Goal: Task Accomplishment & Management: Manage account settings

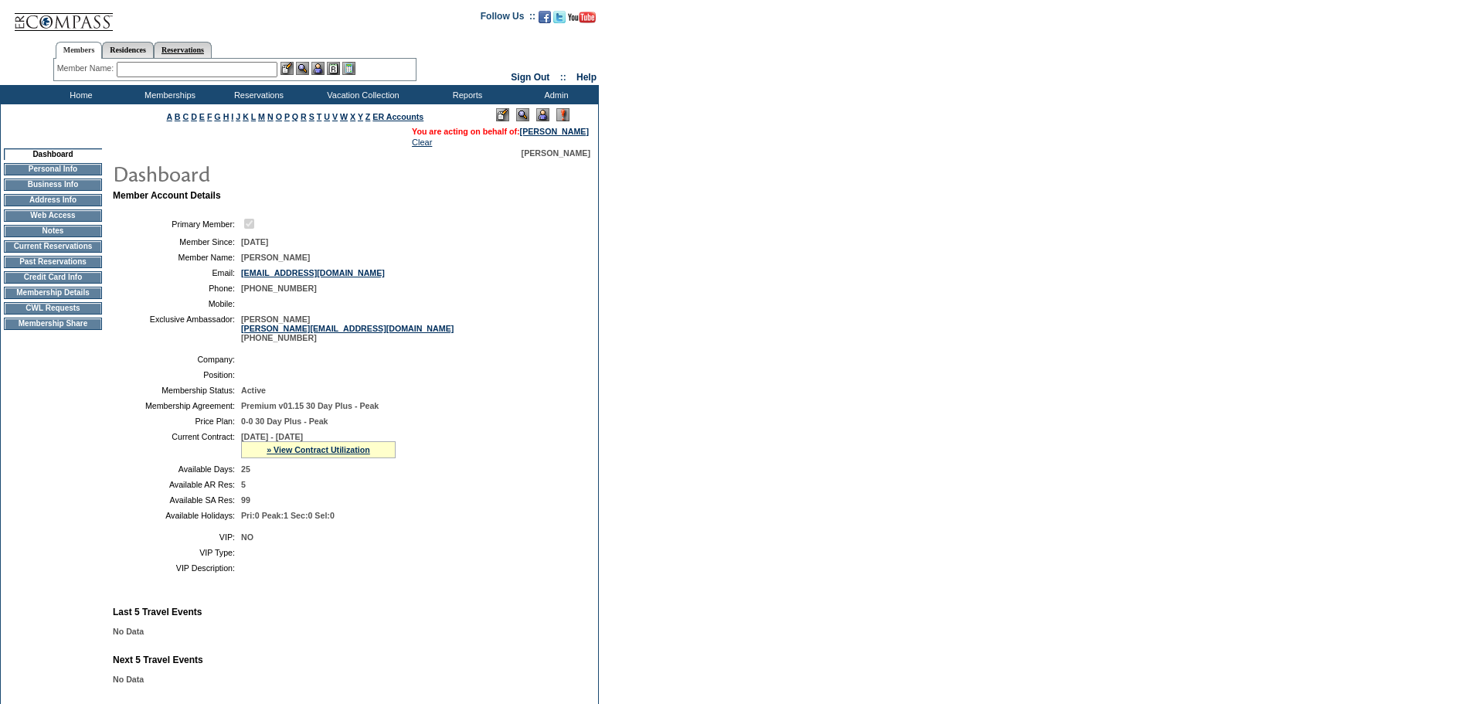
click at [191, 48] on link "Reservations" at bounding box center [183, 50] width 58 height 16
click at [147, 68] on input "text" at bounding box center [147, 69] width 68 height 15
click at [124, 67] on input "text" at bounding box center [147, 69] width 68 height 15
paste input "1803173"
type input "1803173"
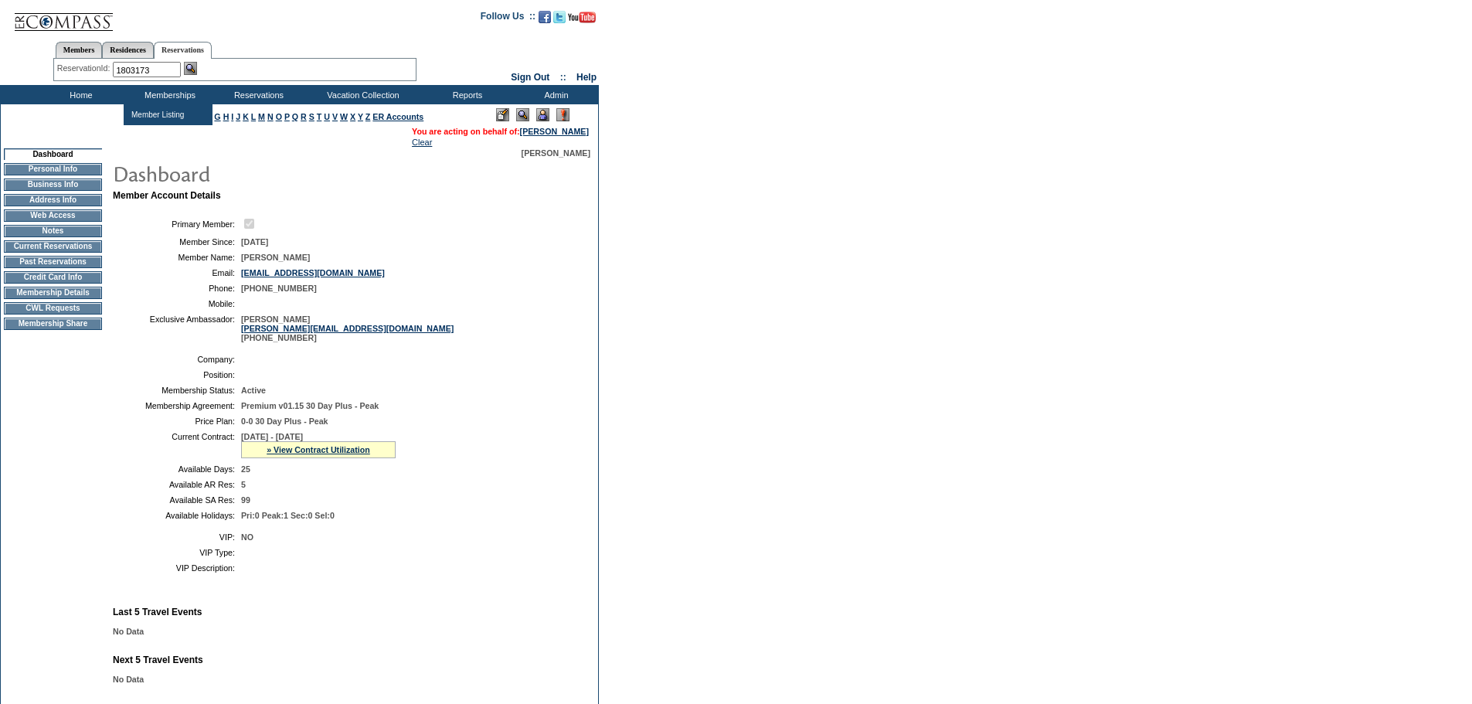
click at [191, 66] on img at bounding box center [190, 68] width 13 height 13
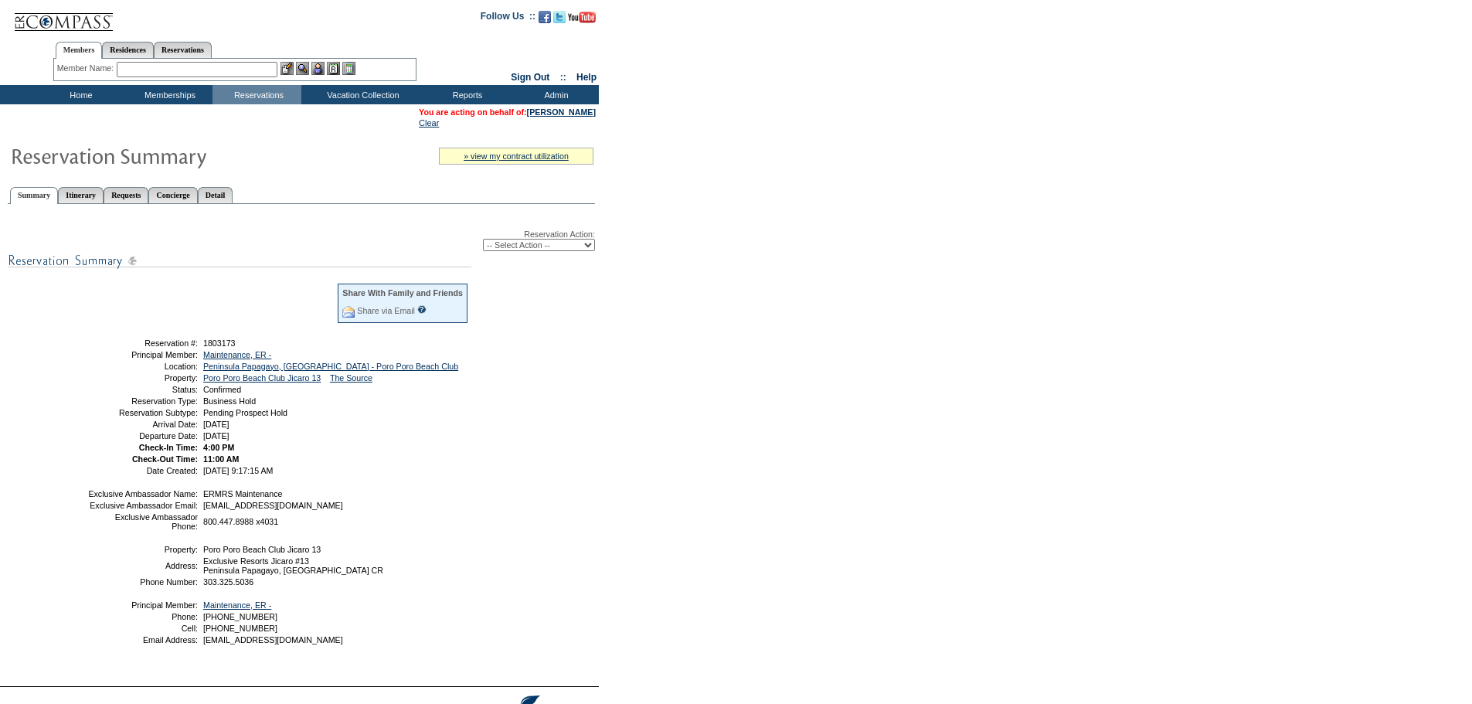
click at [546, 243] on select "-- Select Action -- Modify Reservation Dates Modify Reservation Cost Modify Occ…" at bounding box center [539, 245] width 112 height 12
select select "CancelRes"
click at [483, 242] on select "-- Select Action -- Modify Reservation Dates Modify Reservation Cost Modify Occ…" at bounding box center [539, 245] width 112 height 12
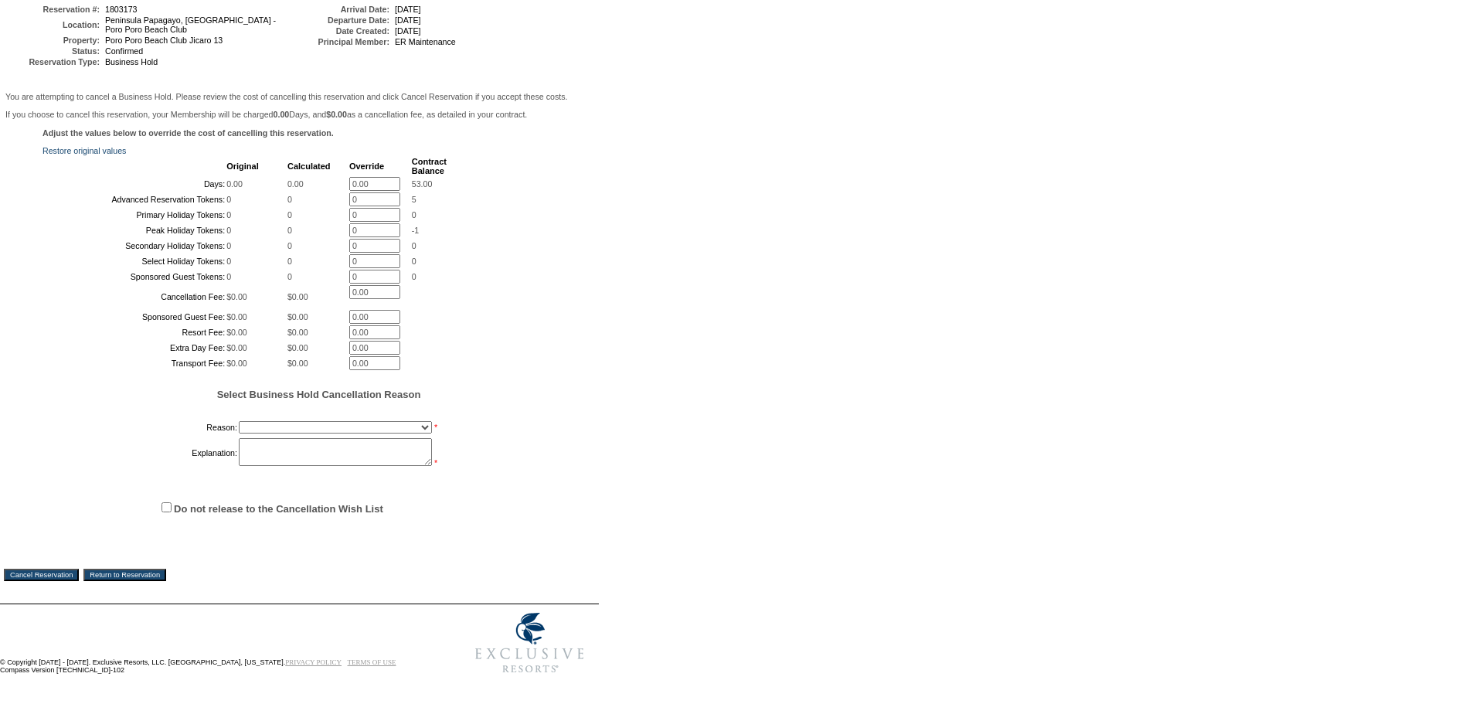
scroll to position [329, 0]
click at [293, 421] on select "Onboarding Pacification Prospect Closed Released to Members" at bounding box center [335, 427] width 193 height 12
select select "1055"
click at [239, 421] on select "Onboarding Pacification Prospect Closed Released to Members" at bounding box center [335, 427] width 193 height 12
click at [288, 449] on textarea at bounding box center [335, 452] width 193 height 28
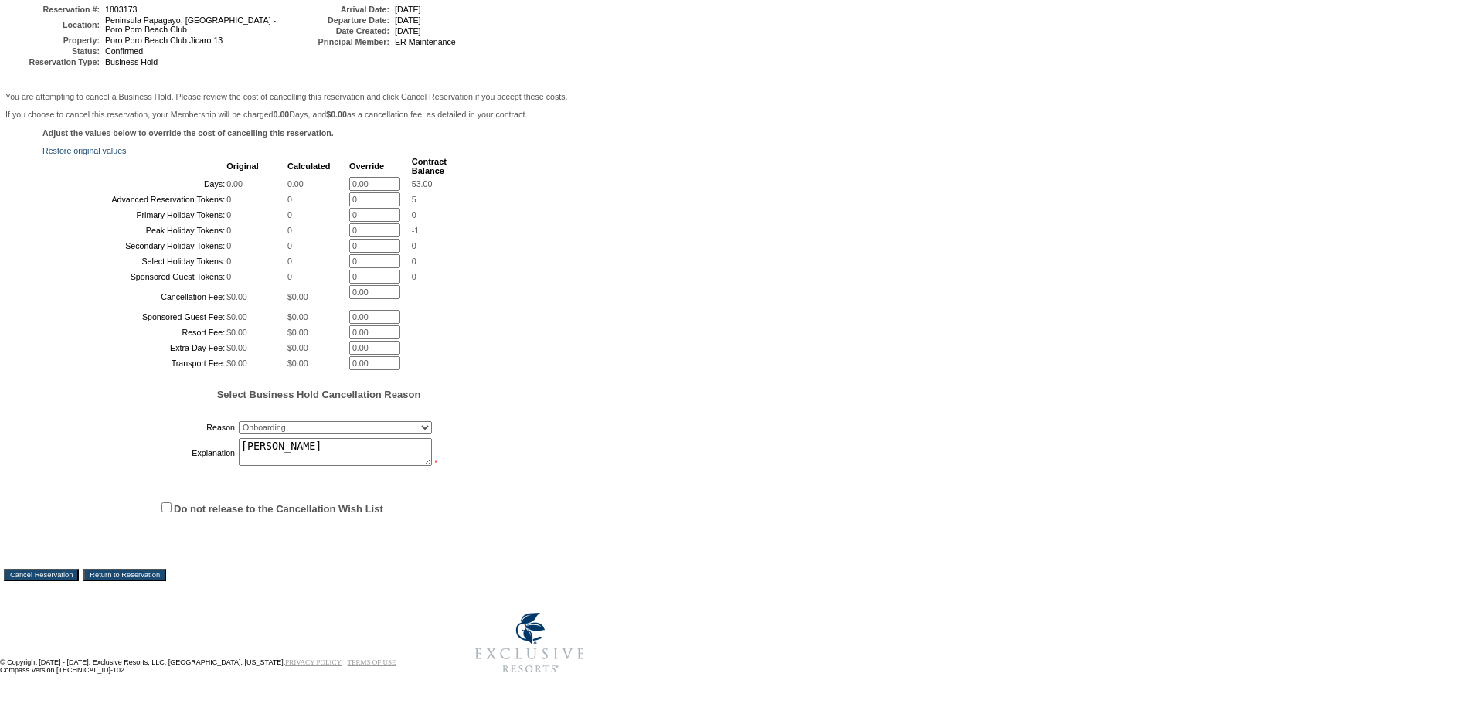
type textarea "Wappler"
click at [160, 503] on span "Do not release to the Cancellation Wish List" at bounding box center [319, 508] width 553 height 46
click at [162, 502] on input "Do not release to the Cancellation Wish List" at bounding box center [167, 507] width 10 height 10
checkbox input "true"
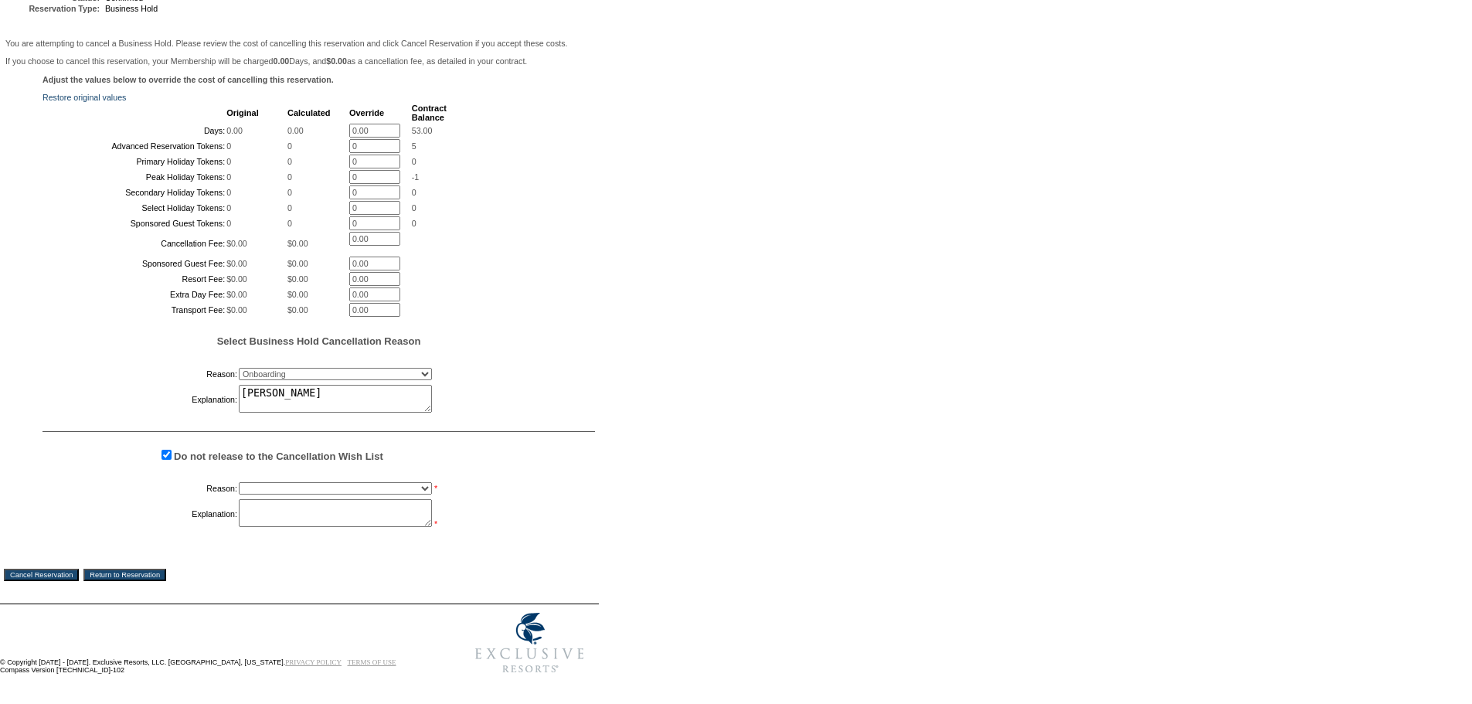
click at [250, 495] on select "Creating Continuous Stay Days Booked After Cancellation Experiential / Hotel / …" at bounding box center [335, 488] width 193 height 12
select select "1033"
click at [239, 495] on select "Creating Continuous Stay Days Booked After Cancellation Experiential / Hotel / …" at bounding box center [335, 488] width 193 height 12
click at [267, 527] on textarea at bounding box center [335, 513] width 193 height 28
type textarea "tw"
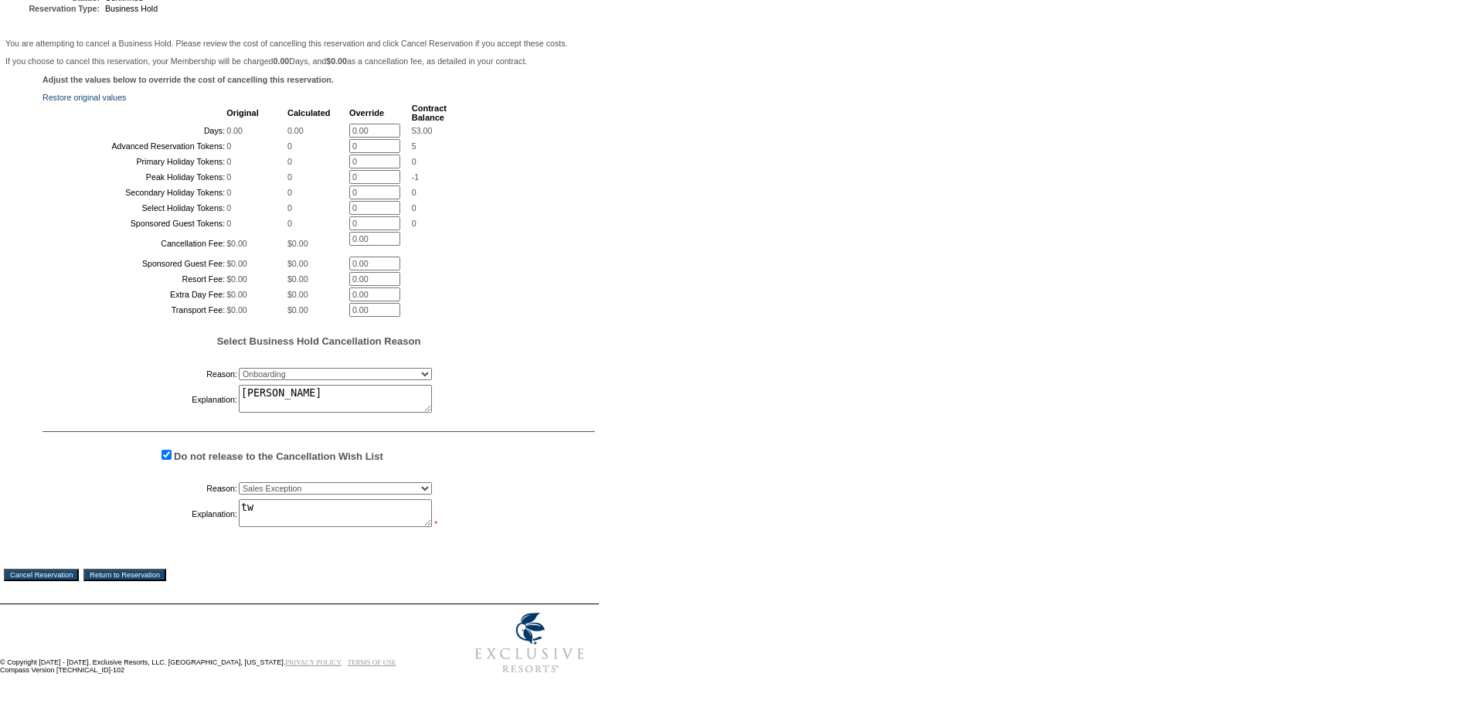
click at [61, 581] on input "Cancel Reservation" at bounding box center [41, 575] width 75 height 12
